Goal: Information Seeking & Learning: Find specific fact

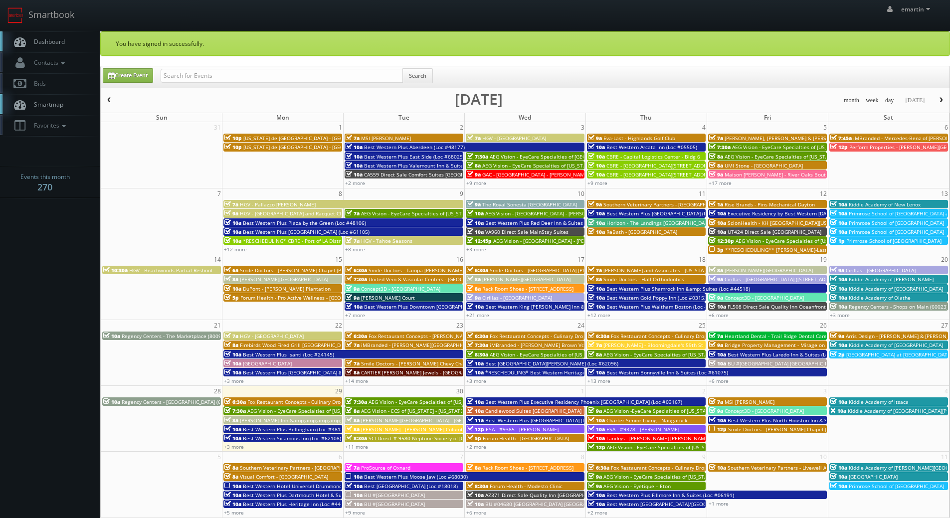
click at [74, 32] on link "Dashboard" at bounding box center [50, 41] width 100 height 20
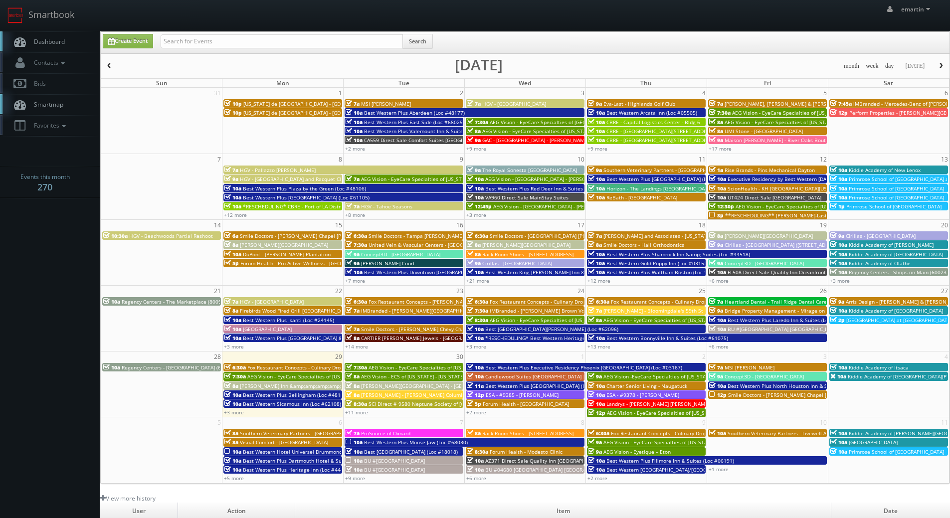
click at [48, 37] on span "Dashboard" at bounding box center [47, 41] width 36 height 8
click at [62, 31] on nav "Smartbook Toggle Side Navigation Toggle Top Navigation emartin emartin Profile …" at bounding box center [475, 15] width 950 height 31
click at [60, 42] on span "Dashboard" at bounding box center [47, 41] width 36 height 8
click at [260, 386] on span "[PERSON_NAME] Inn &amp;amp;amp;amp; Suites [PERSON_NAME]" at bounding box center [319, 386] width 159 height 7
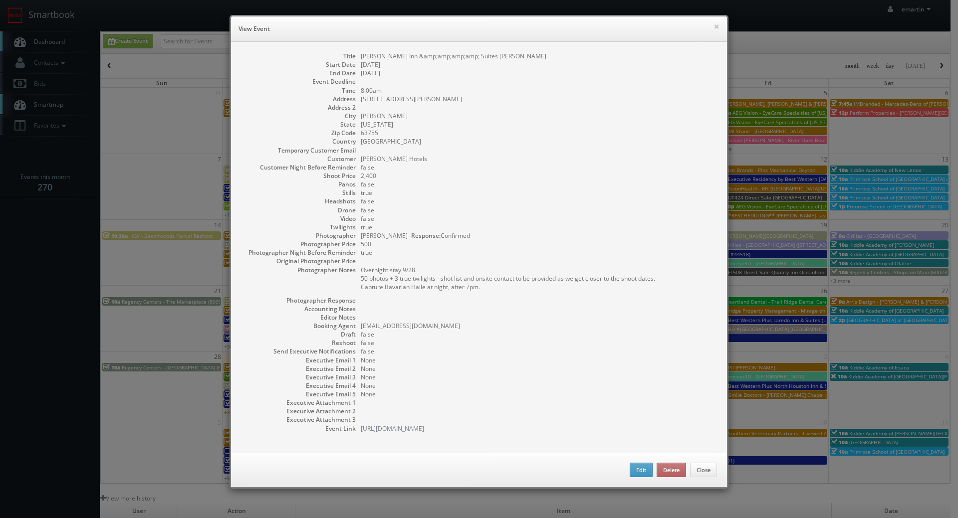
click at [452, 278] on pre "Overnight stay 9/28. 50 photos + 3 true twilights - shot list and onsite contac…" at bounding box center [539, 278] width 356 height 25
click at [713, 23] on button "×" at bounding box center [716, 26] width 6 height 7
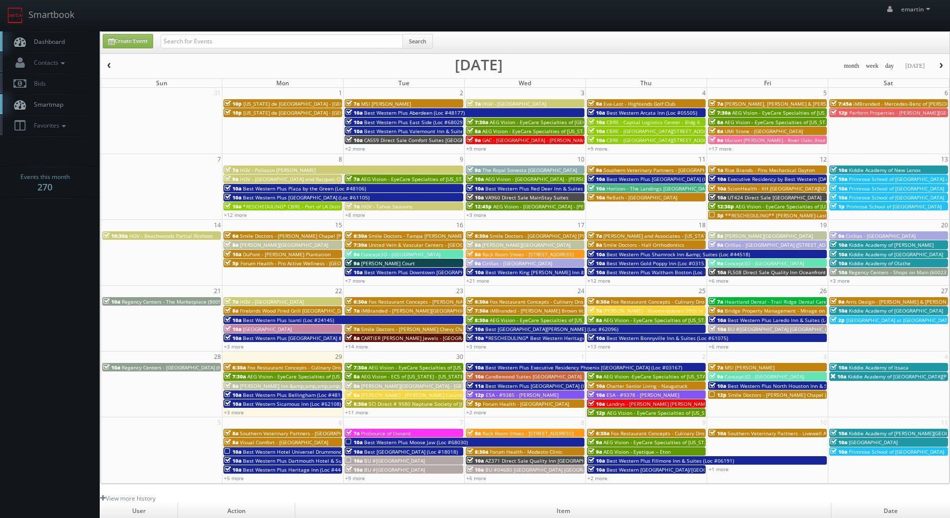
click at [97, 37] on div "Create Event" at bounding box center [124, 41] width 58 height 14
click at [85, 36] on link "Dashboard" at bounding box center [50, 41] width 100 height 20
click at [351, 413] on link "+11 more" at bounding box center [356, 412] width 23 height 7
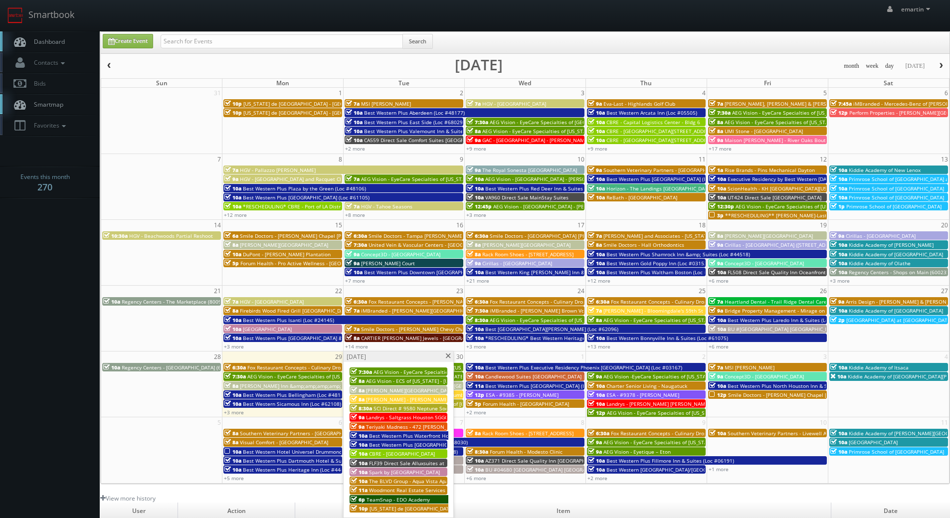
click at [379, 499] on span "TeamSnap - EDO Academy" at bounding box center [398, 499] width 63 height 7
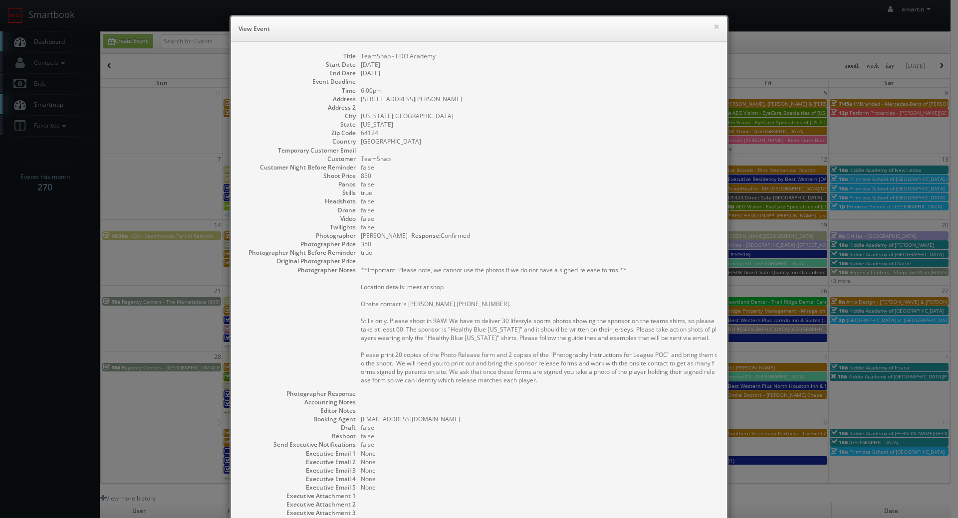
click at [707, 25] on h6 "View Event" at bounding box center [478, 29] width 481 height 10
click at [713, 25] on button "×" at bounding box center [716, 26] width 6 height 7
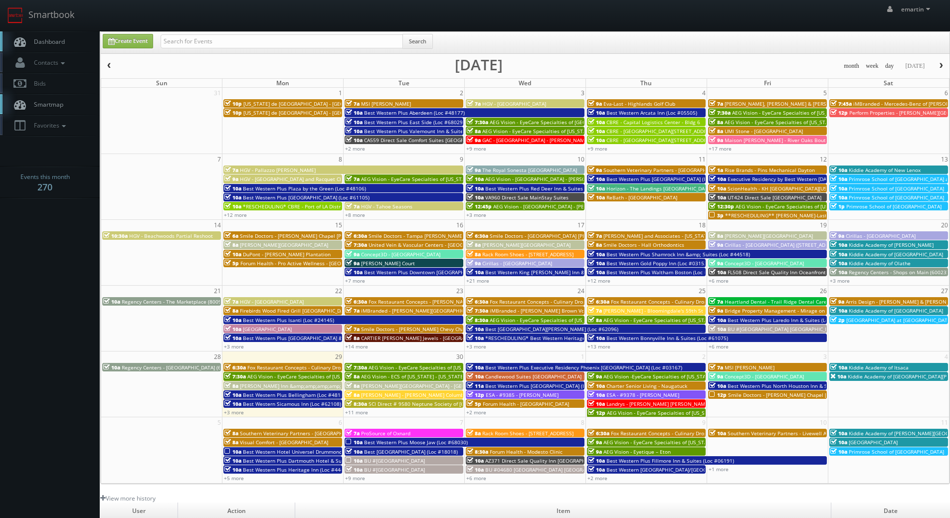
click at [47, 37] on link "Dashboard" at bounding box center [50, 41] width 100 height 20
click at [80, 50] on link "Dashboard" at bounding box center [50, 41] width 100 height 20
click at [69, 40] on link "Dashboard" at bounding box center [50, 41] width 100 height 20
click at [370, 384] on span "[PERSON_NAME][GEOGRAPHIC_DATA] - [GEOGRAPHIC_DATA]" at bounding box center [432, 386] width 142 height 7
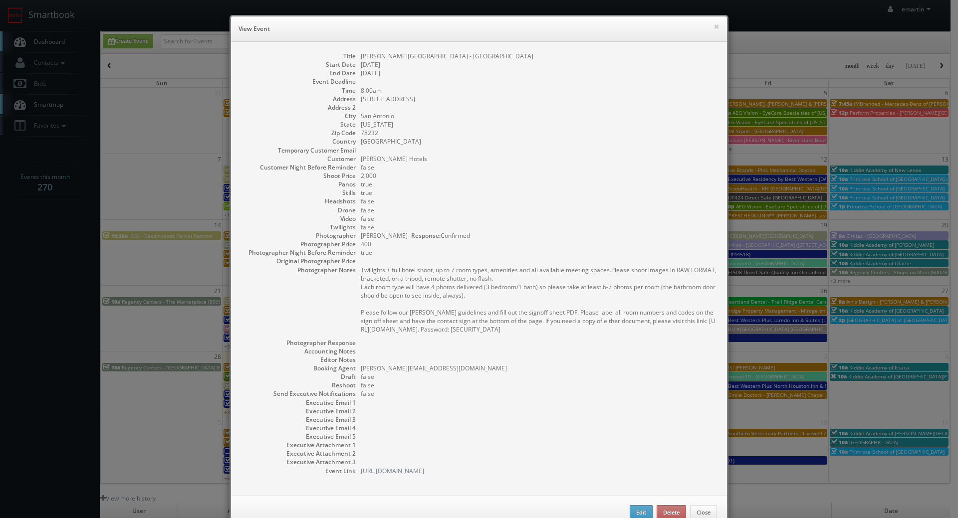
click at [705, 106] on dd at bounding box center [539, 107] width 356 height 8
click at [714, 29] on button "×" at bounding box center [716, 26] width 6 height 7
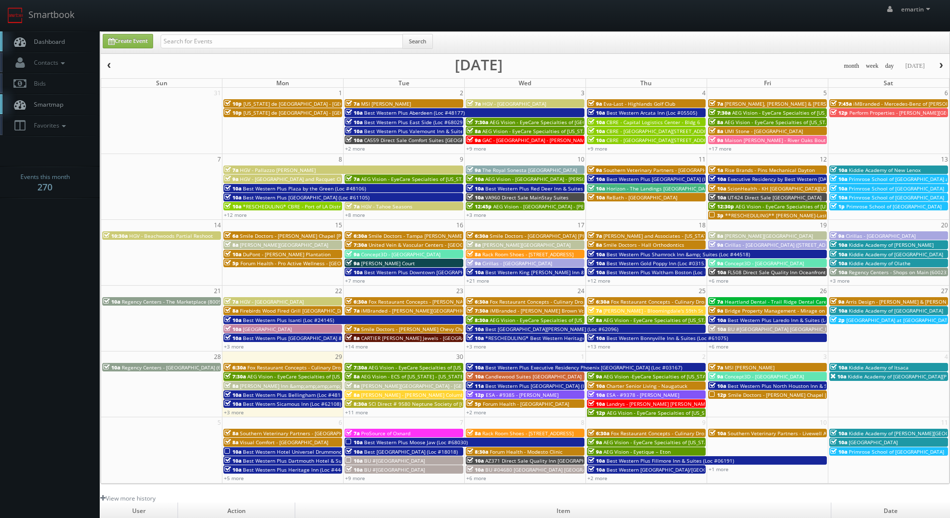
click at [76, 41] on link "Dashboard" at bounding box center [50, 41] width 100 height 20
click at [280, 43] on input "text" at bounding box center [282, 41] width 242 height 14
type input "rosehil"
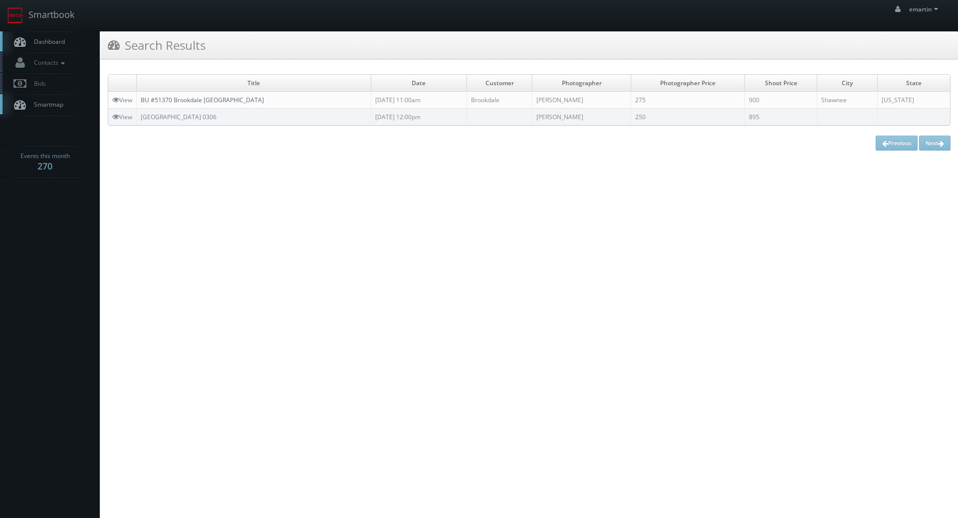
click at [199, 96] on link "BU #51370 Brookdale [GEOGRAPHIC_DATA]" at bounding box center [202, 100] width 123 height 8
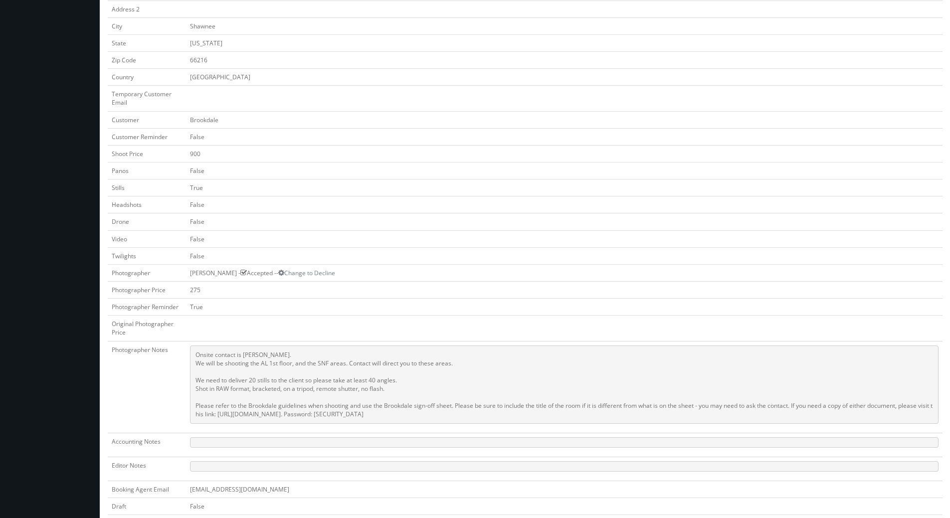
scroll to position [349, 0]
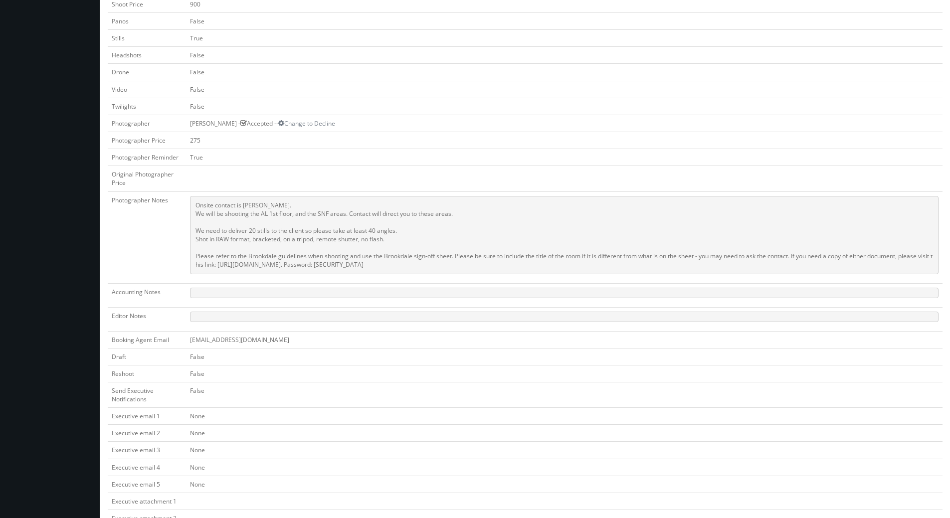
click at [385, 372] on td "False" at bounding box center [564, 373] width 757 height 17
click at [412, 263] on pre "Onsite contact is Justin Smith. We will be shooting the AL 1st floor, and the S…" at bounding box center [564, 235] width 749 height 78
drag, startPoint x: 440, startPoint y: 266, endPoint x: 190, endPoint y: 208, distance: 257.0
click at [190, 208] on pre "Onsite contact is Justin Smith. We will be shooting the AL 1st floor, and the S…" at bounding box center [564, 235] width 749 height 78
copy pre "Onsite contact is Justin Smith. We will be shooting the AL 1st floor, and the S…"
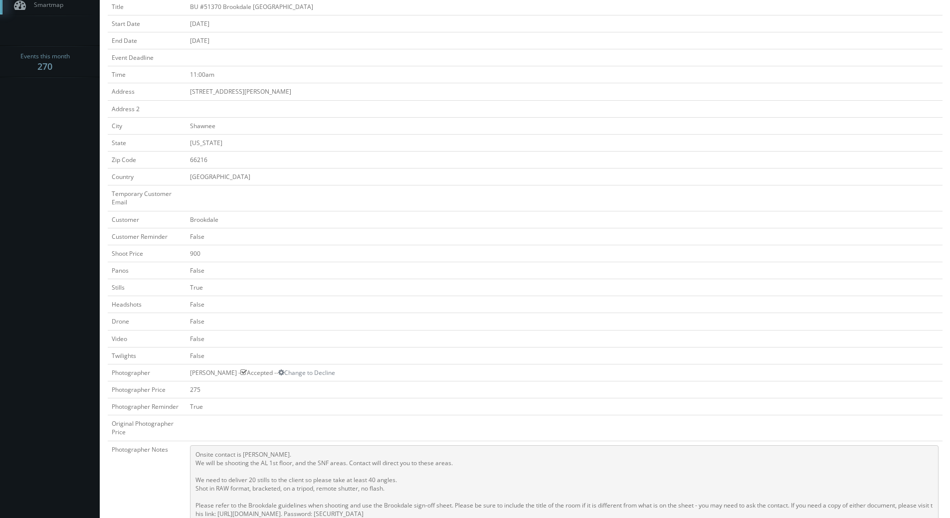
scroll to position [0, 0]
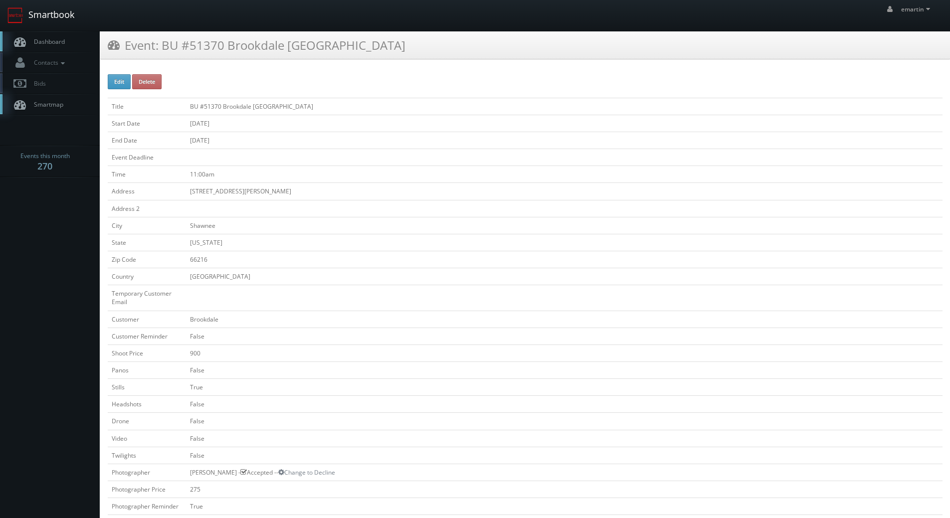
drag, startPoint x: 56, startPoint y: 41, endPoint x: 55, endPoint y: 25, distance: 16.5
click at [56, 41] on span "Dashboard" at bounding box center [47, 41] width 36 height 8
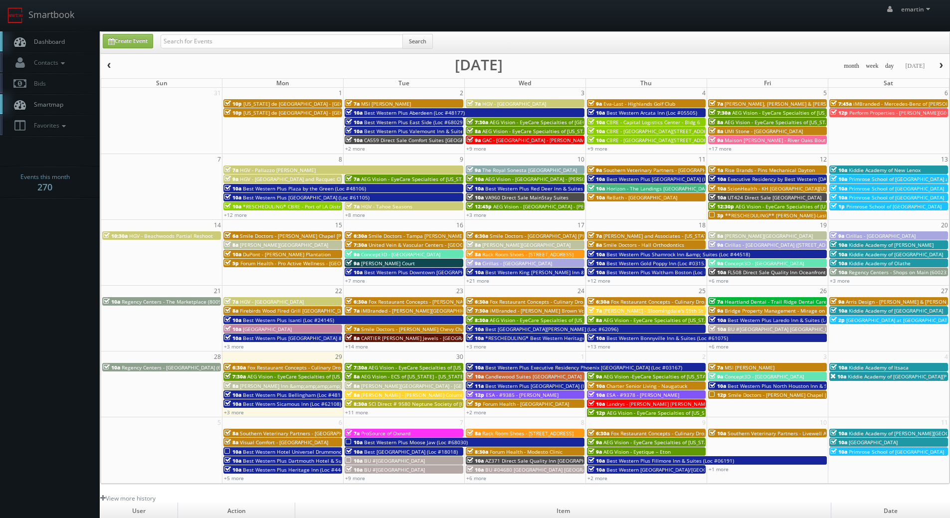
click at [72, 292] on body "Smartbook Toggle Side Navigation Toggle Top Navigation emartin emartin Profile …" at bounding box center [475, 345] width 950 height 690
